Goal: Task Accomplishment & Management: Use online tool/utility

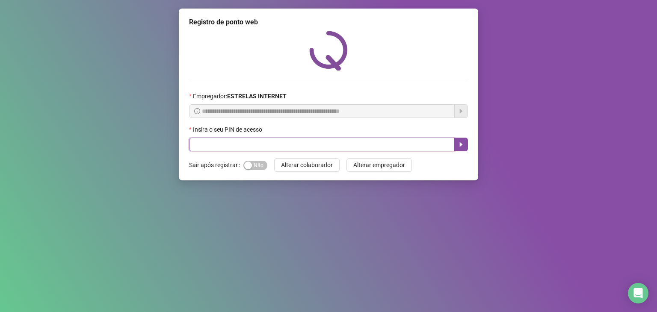
click at [281, 144] on input "text" at bounding box center [322, 145] width 266 height 14
type input "*****"
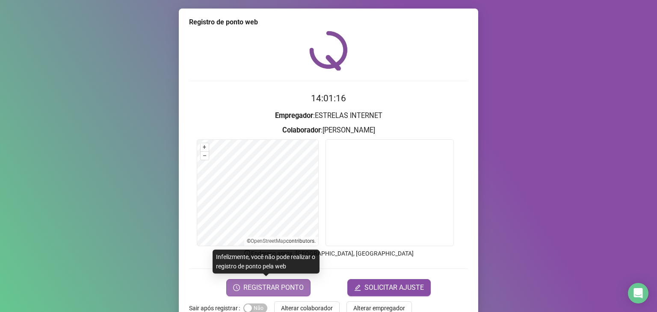
click at [291, 286] on span "REGISTRAR PONTO" at bounding box center [273, 288] width 60 height 10
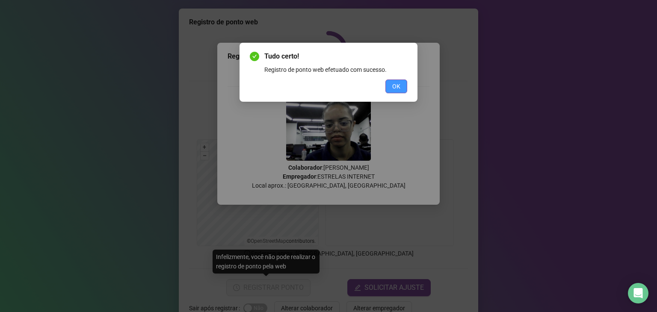
click at [397, 89] on span "OK" at bounding box center [396, 86] width 8 height 9
